Goal: Task Accomplishment & Management: Use online tool/utility

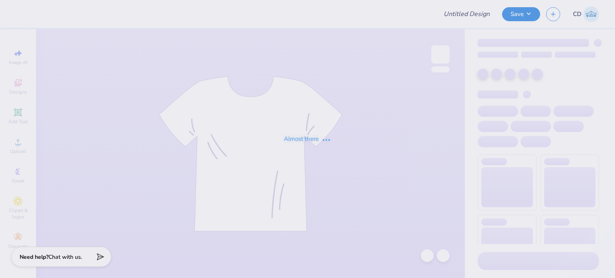
type input "FPS238707"
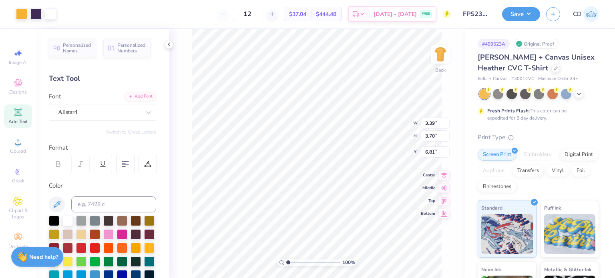
type input "8.44"
type input "4.04"
type input "3.00"
type input "6.35"
type input "1.14"
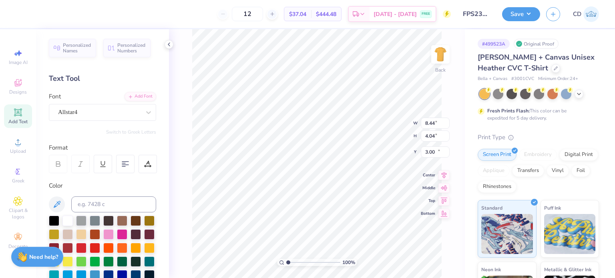
type input "11.03"
type input "5.86"
type input "0.63"
type input "12.37"
type input "3.39"
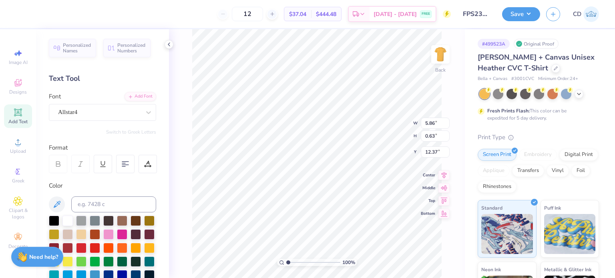
type input "3.70"
type input "6.81"
type input "3.39"
type input "3.70"
type input "6.76"
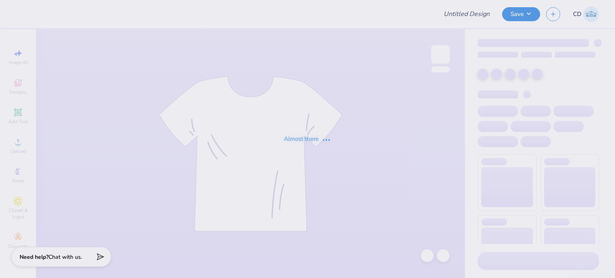
type input "FPS238707"
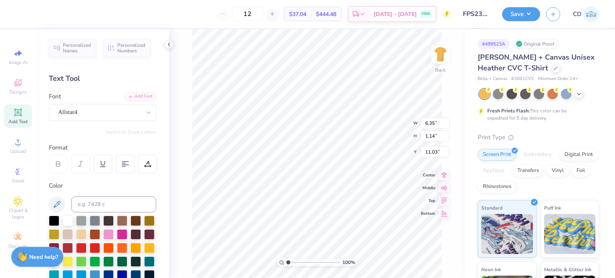
type input "6.35"
type input "1.14"
type input "11.03"
type input "5.86"
type input "0.63"
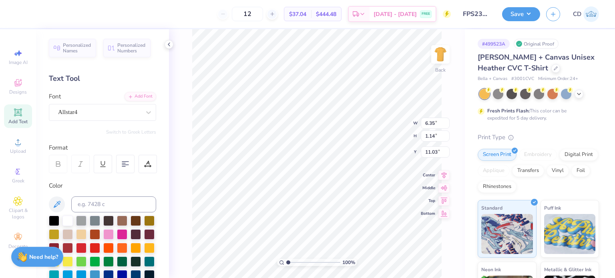
type input "12.37"
type input "8.44"
type input "4.04"
type input "3.00"
type input "3.39"
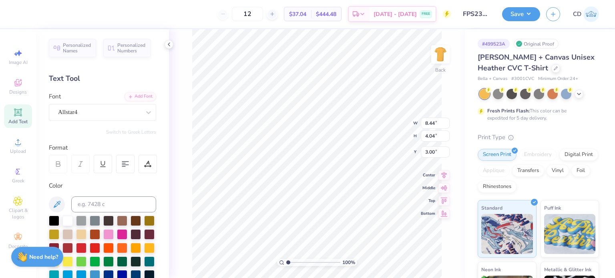
type input "3.70"
type input "6.81"
type input "8.44"
type input "4.04"
type input "3.00"
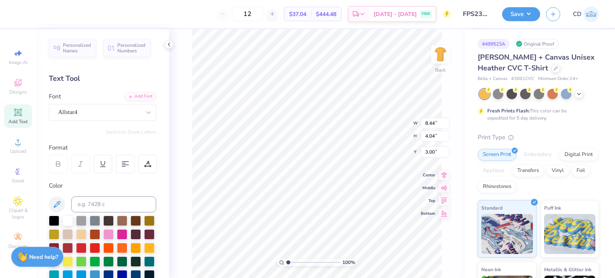
type input "3.39"
type input "3.70"
type input "17.87"
type input "8.44"
type input "4.04"
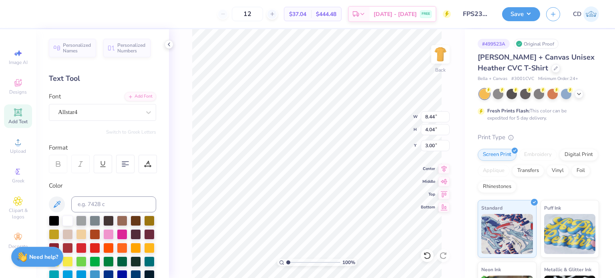
type input "6.37"
type input "3.39"
type input "3.70"
type input "17.87"
type input "2.22"
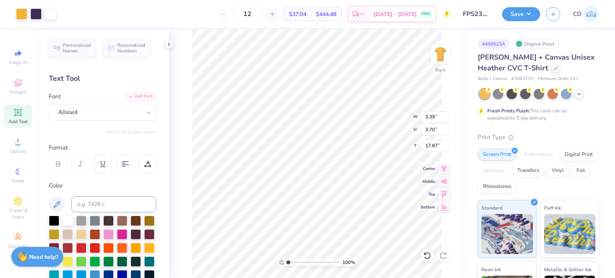
type input "2.42"
type input "3.00"
type input "18.38"
type input "13.48"
type input "2.60"
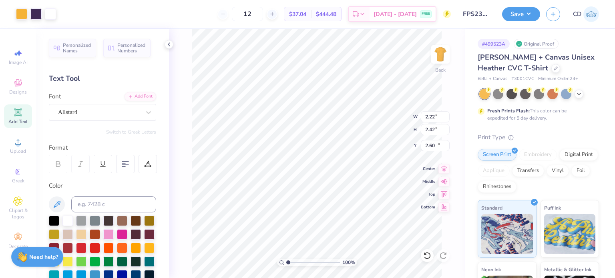
type input "2.22"
type input "2.42"
type input "21.80"
type input "13.37"
type input "2.22"
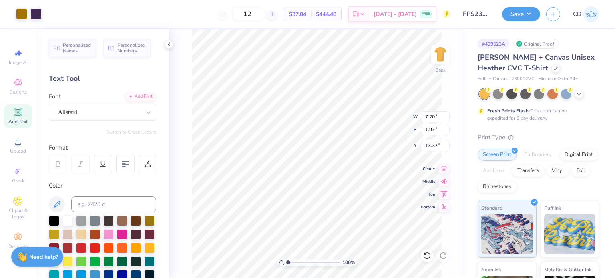
type input "2.42"
type input "6.64"
type input "3.68"
type input "4.01"
type input "11.57"
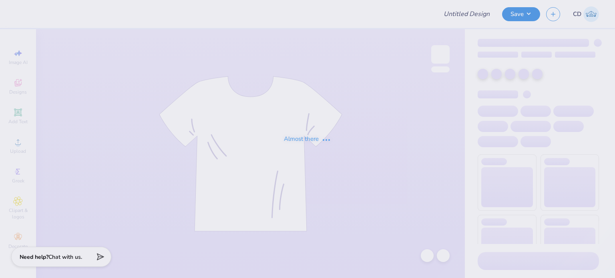
type input "FPS238574"
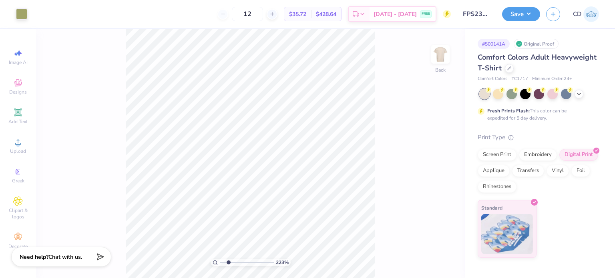
type input "2.01445811466782"
